Goal: Use online tool/utility

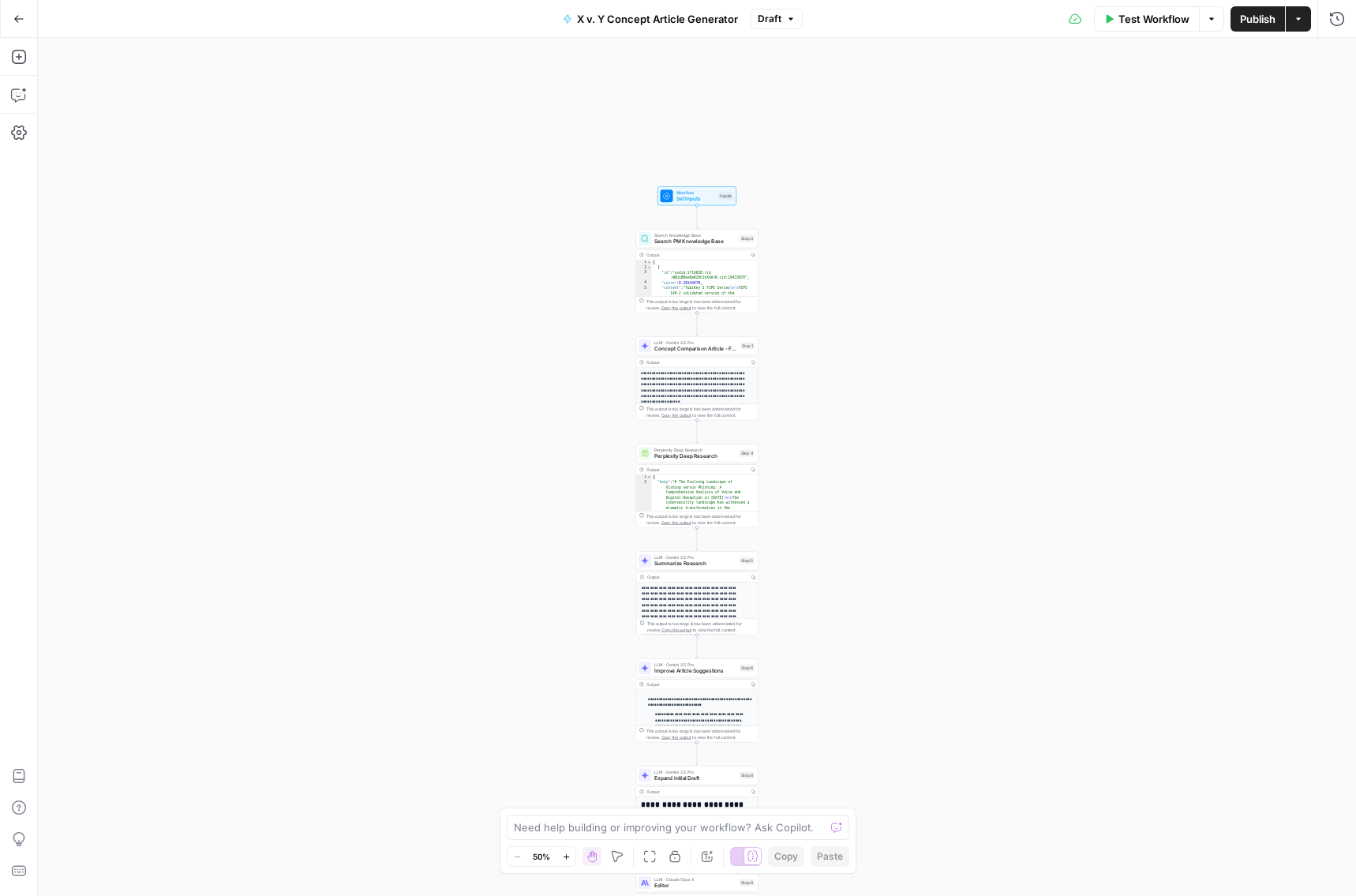
click at [571, 702] on button "Zoom In" at bounding box center [566, 856] width 19 height 19
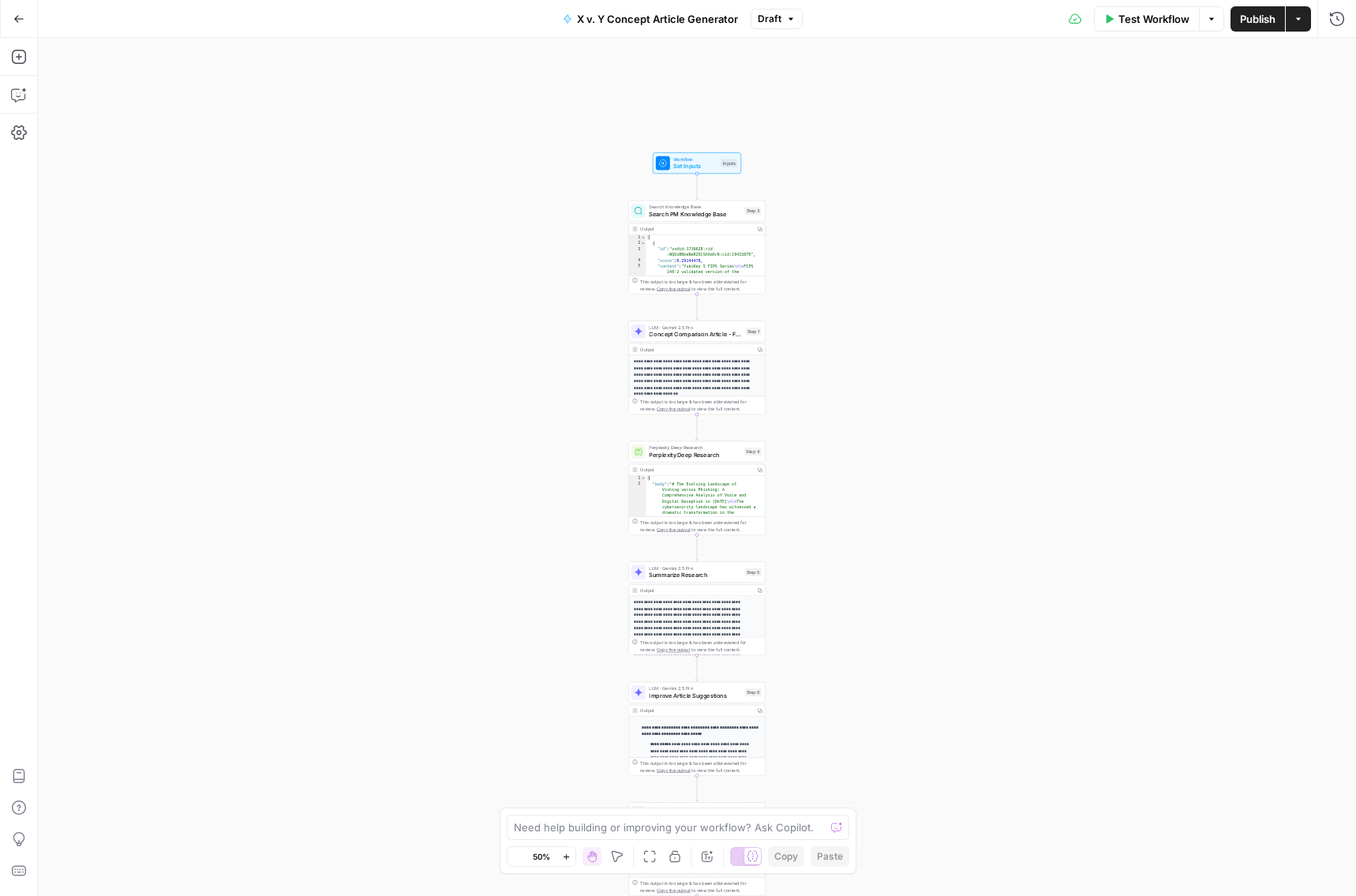
click at [571, 702] on button "Zoom In" at bounding box center [566, 856] width 19 height 19
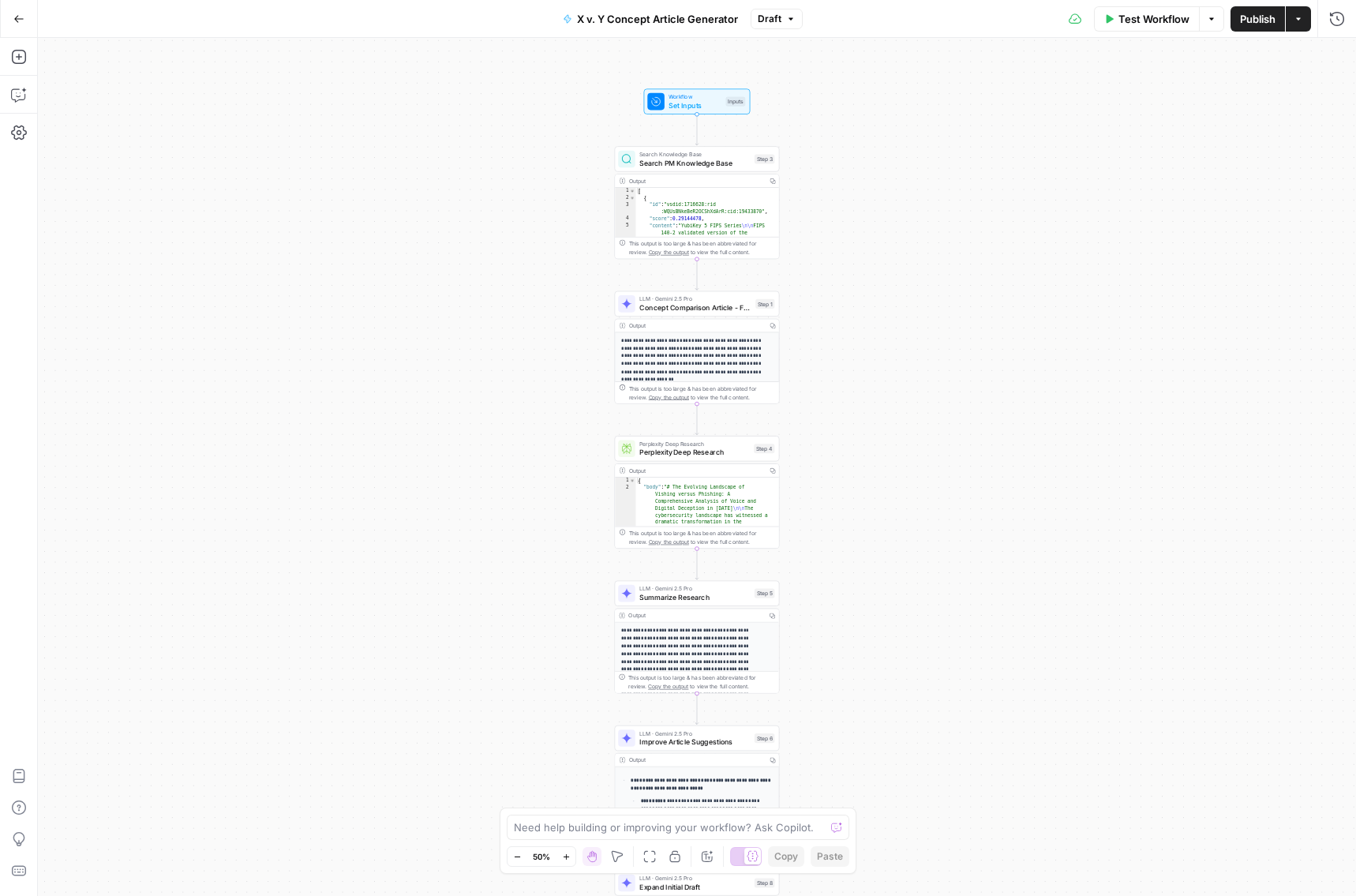
click at [571, 702] on button "Zoom In" at bounding box center [566, 856] width 19 height 19
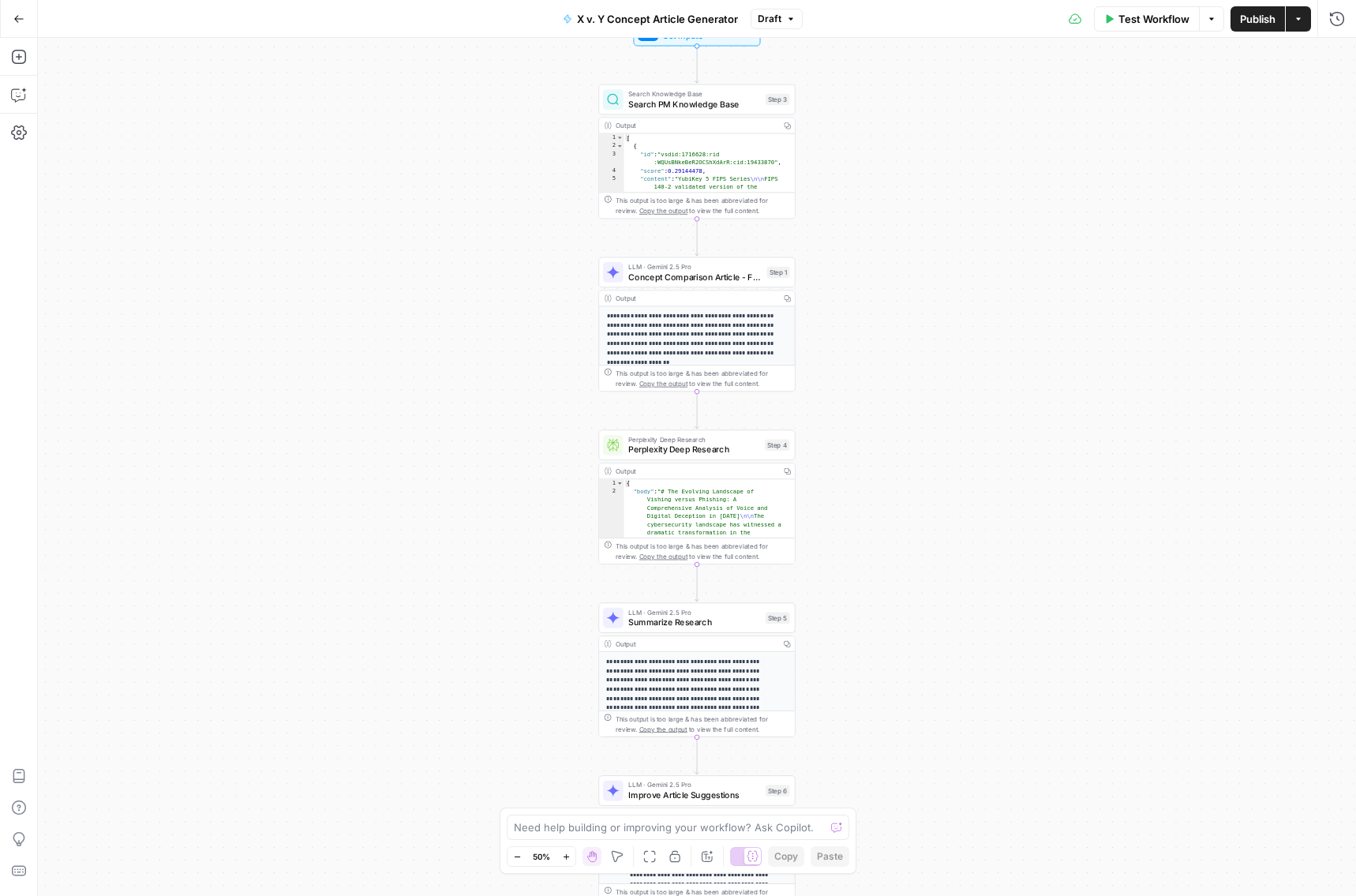
click at [571, 702] on button "Zoom In" at bounding box center [566, 856] width 19 height 19
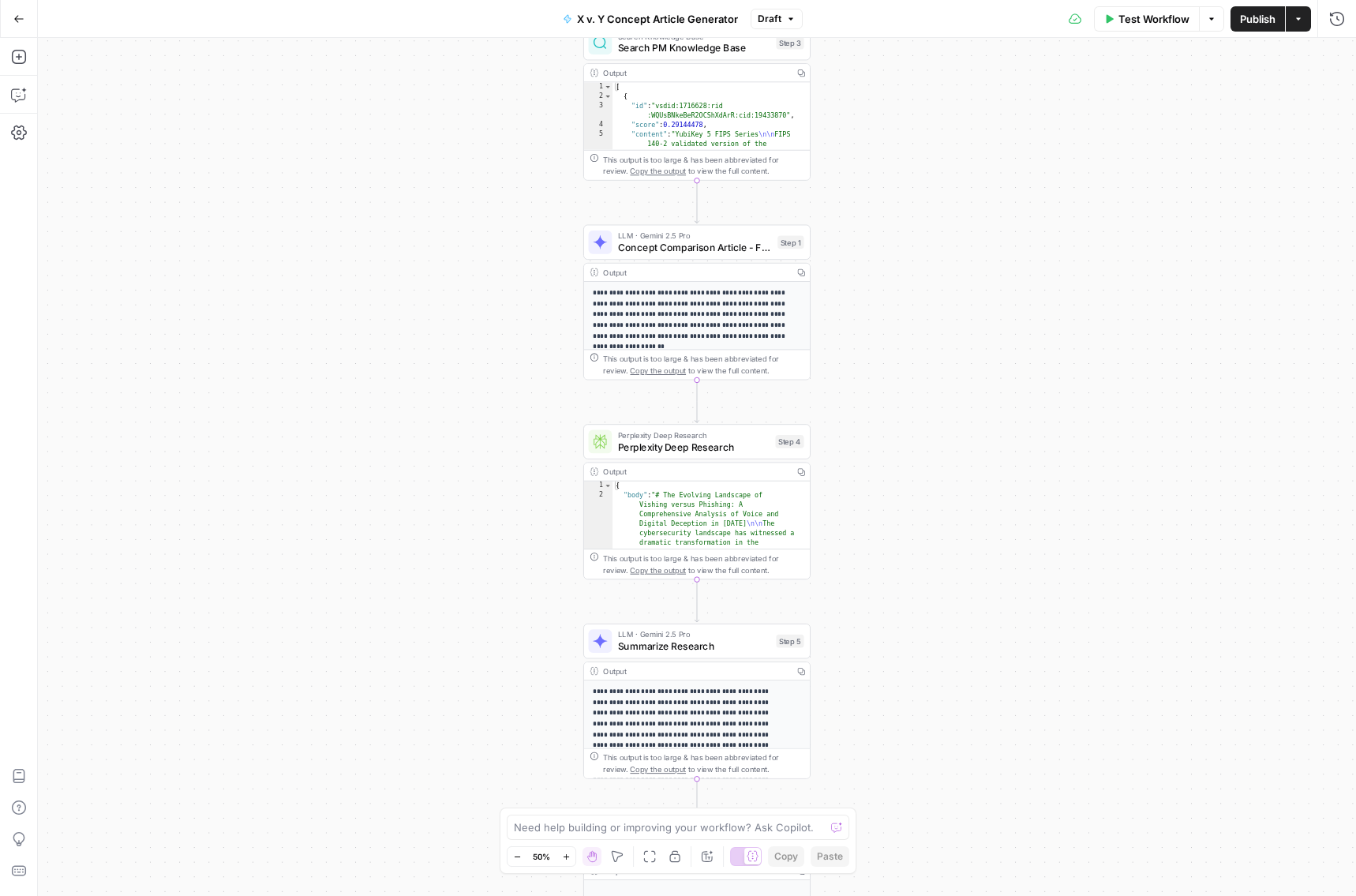
click at [571, 702] on button "Zoom In" at bounding box center [566, 856] width 19 height 19
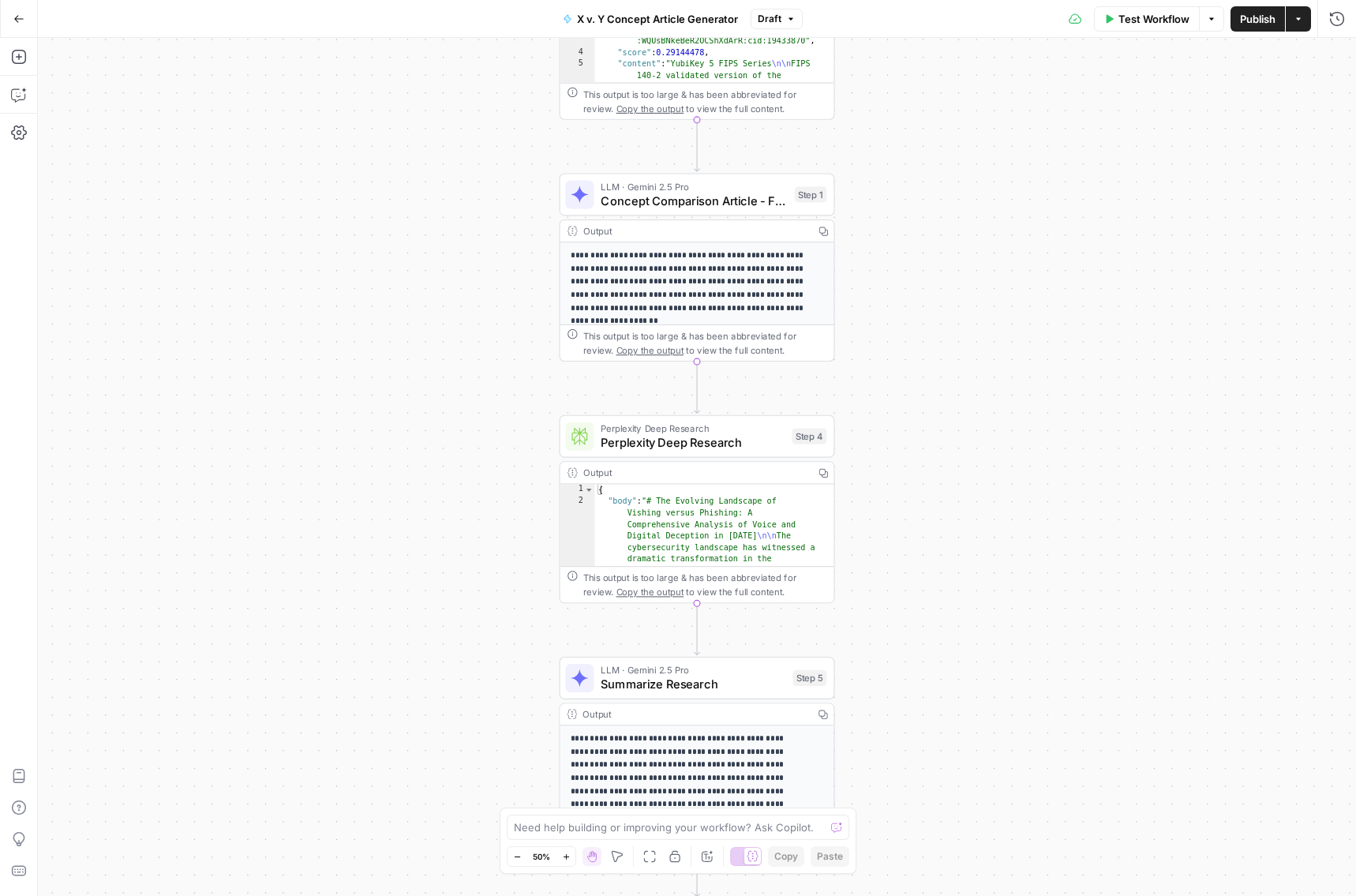
click at [571, 702] on button "Zoom In" at bounding box center [566, 856] width 19 height 19
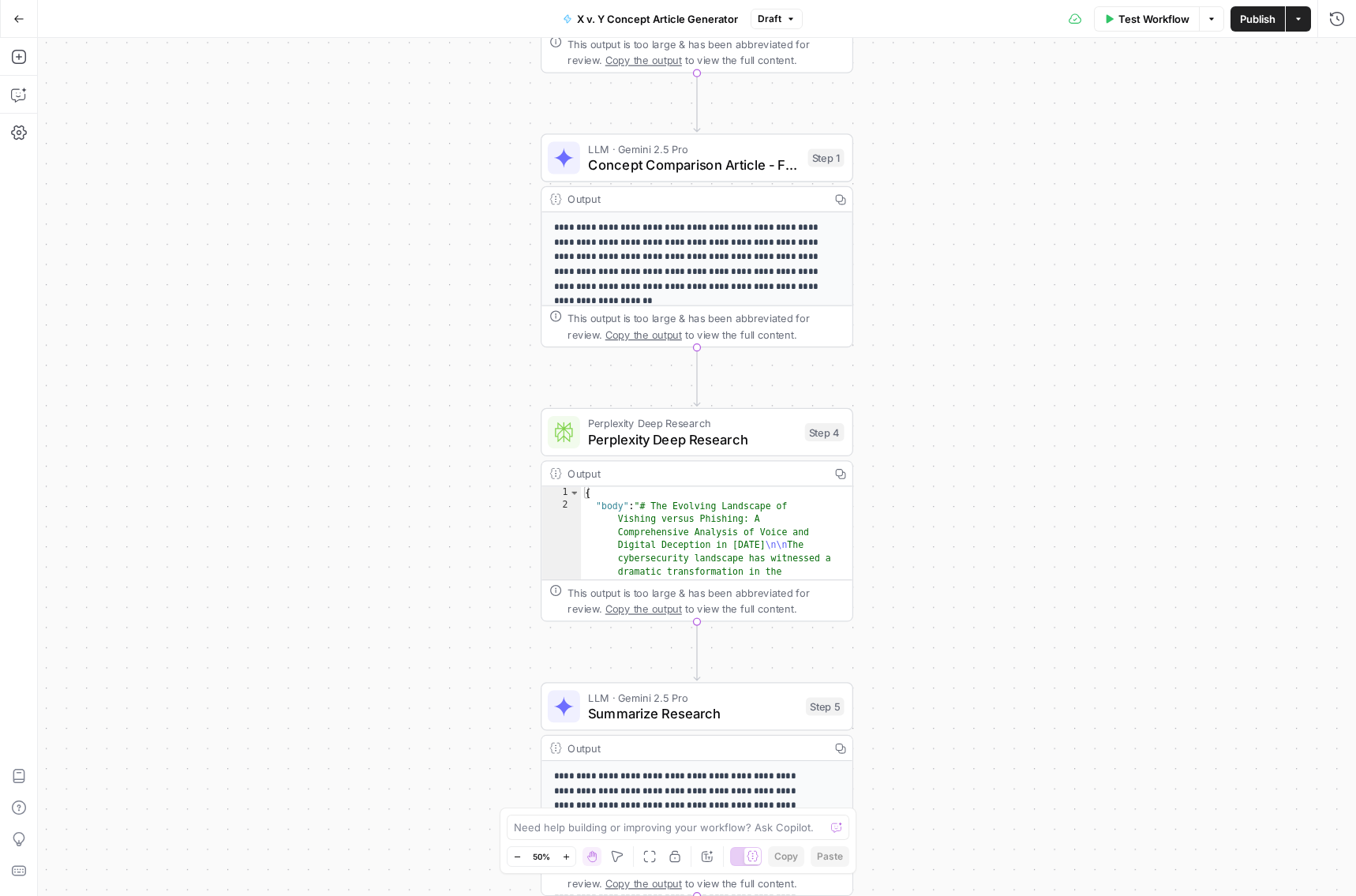
click at [571, 702] on button "Zoom In" at bounding box center [566, 856] width 19 height 19
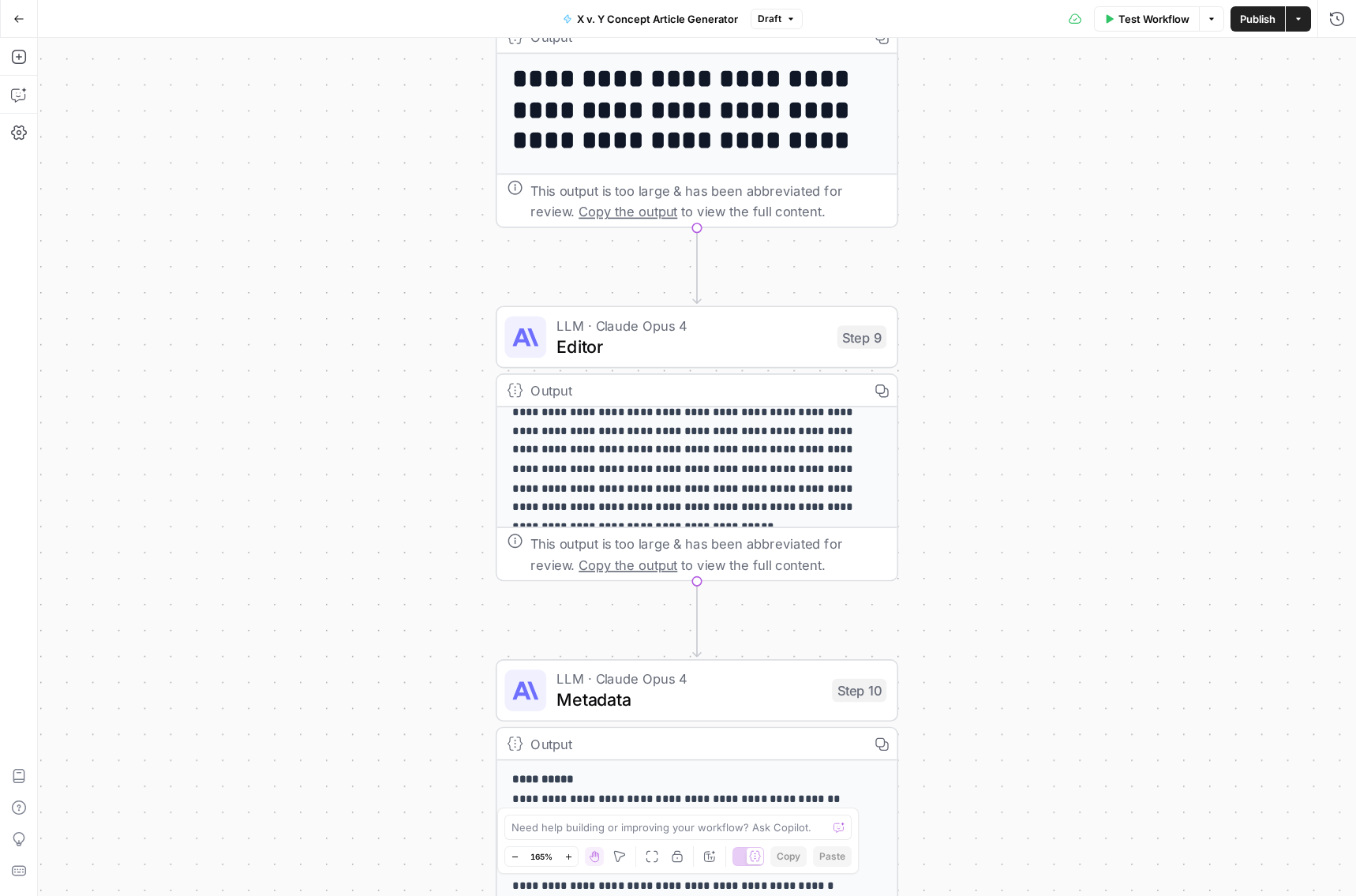
scroll to position [239, 0]
